Goal: Task Accomplishment & Management: Manage account settings

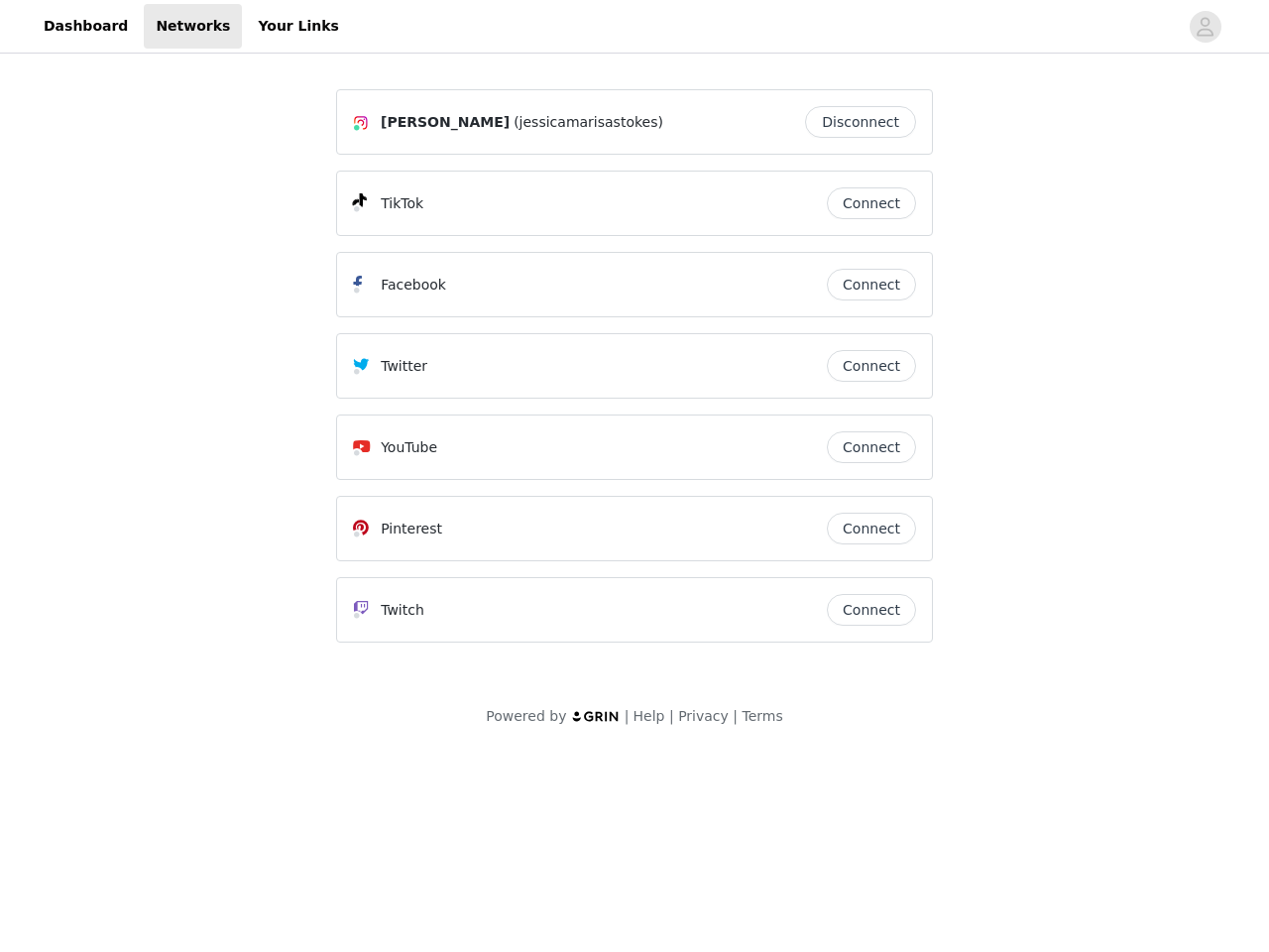
click at [634, 374] on div "Twitter" at bounding box center [590, 365] width 474 height 24
click at [634, 27] on div at bounding box center [764, 26] width 827 height 45
click at [1205, 27] on icon "avatar" at bounding box center [1204, 27] width 19 height 32
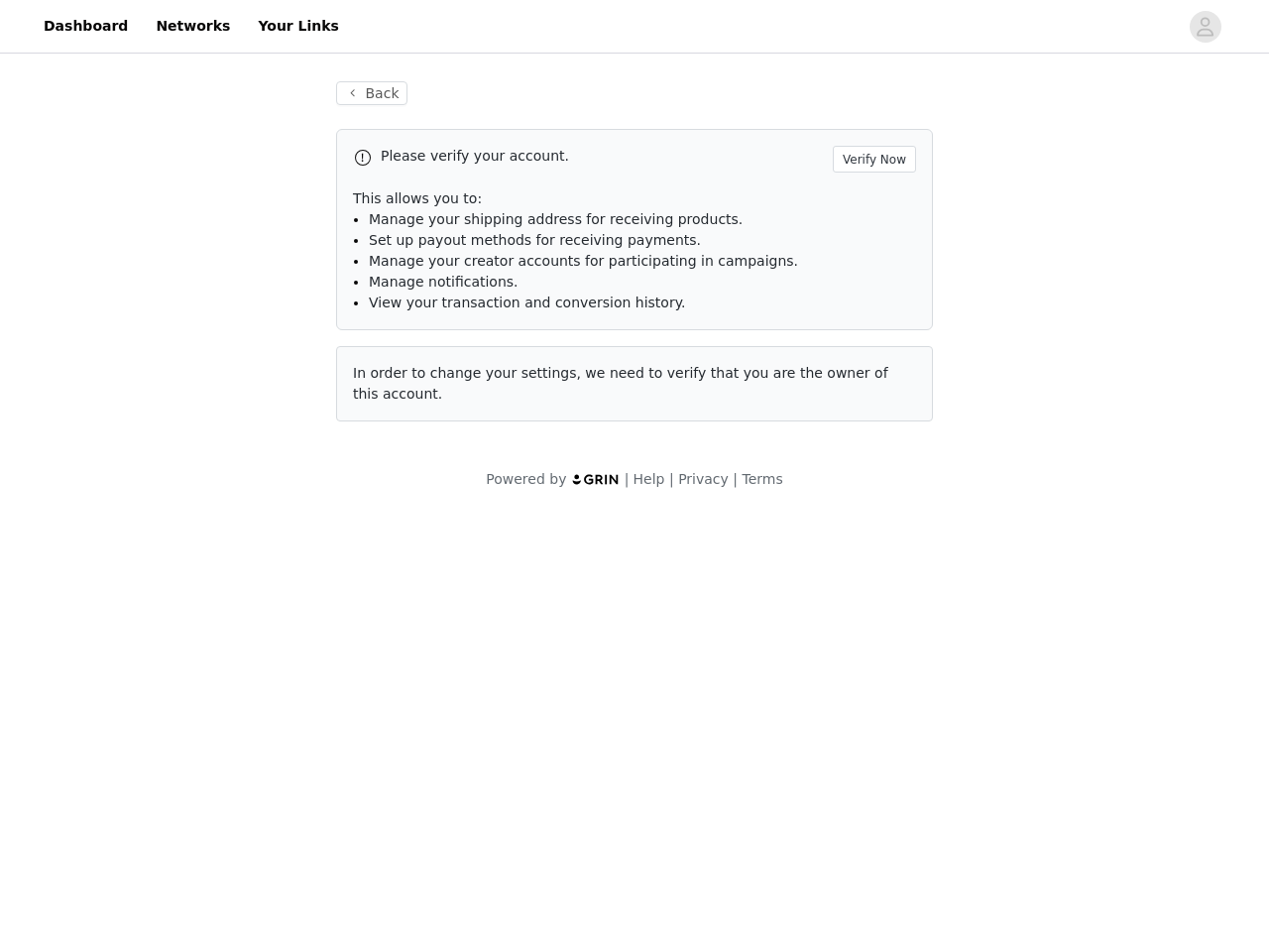
click at [872, 285] on li "Manage notifications." at bounding box center [641, 282] width 547 height 21
click at [872, 365] on span "In order to change your settings, we need to verify that you are the owner of t…" at bounding box center [620, 382] width 535 height 37
click at [872, 447] on div "Back Please verify your account. Verify Now This allows you to: Manage your shi…" at bounding box center [634, 263] width 644 height 411
click at [872, 529] on body "Dashboard Networks Your Links Back Please verify your account. Verify Now This …" at bounding box center [634, 476] width 1269 height 952
click at [872, 609] on body "Dashboard Networks Your Links Back Please verify your account. Verify Now This …" at bounding box center [634, 476] width 1269 height 952
